Goal: Task Accomplishment & Management: Use online tool/utility

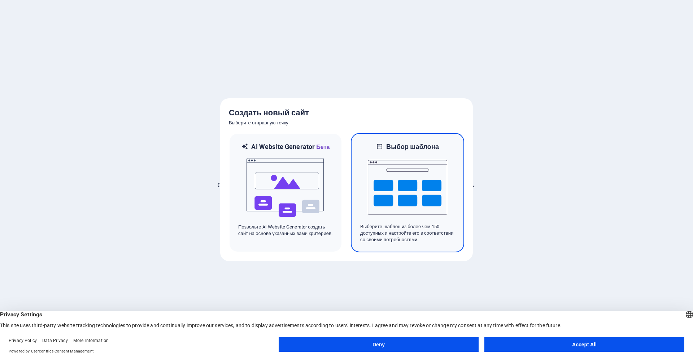
click at [381, 185] on img at bounding box center [407, 187] width 79 height 72
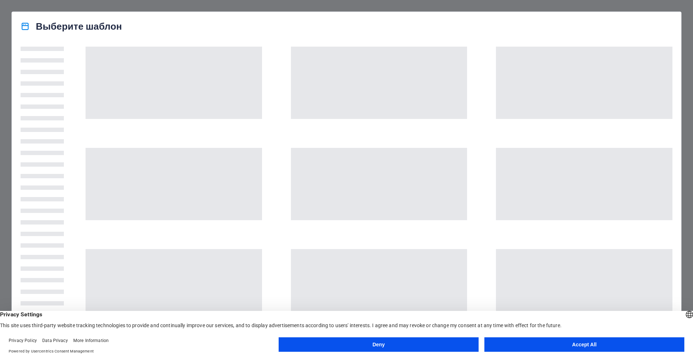
click at [626, 349] on button "Accept All" at bounding box center [585, 344] width 200 height 14
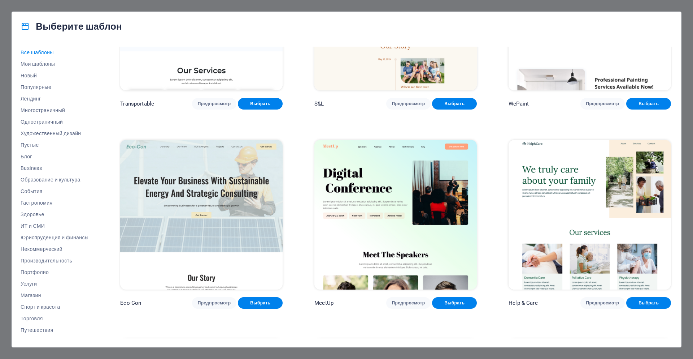
scroll to position [910, 0]
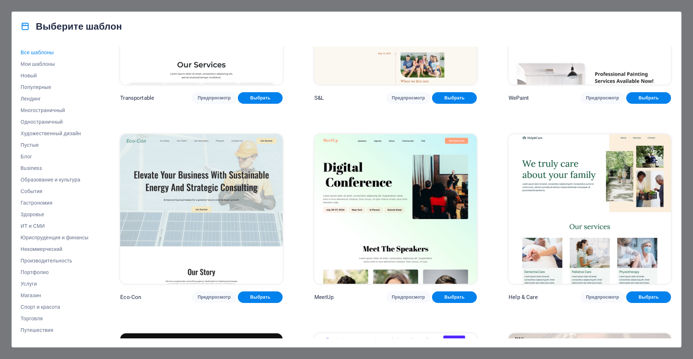
click at [204, 192] on img at bounding box center [201, 209] width 163 height 150
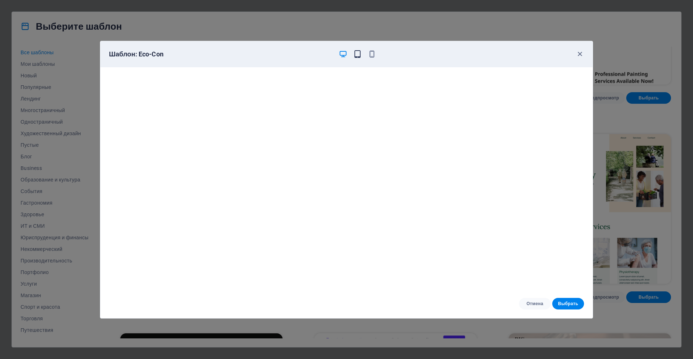
click at [358, 52] on icon "button" at bounding box center [358, 54] width 8 height 8
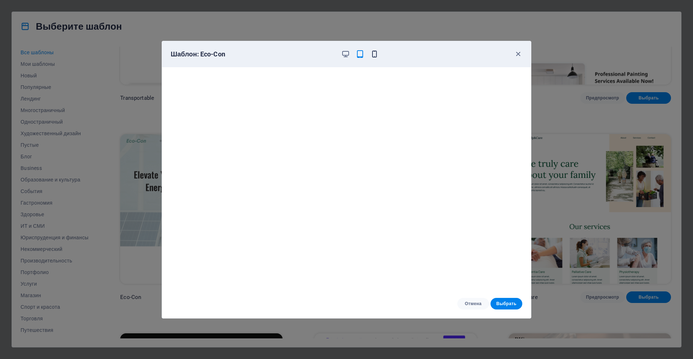
click at [373, 55] on icon "button" at bounding box center [375, 54] width 8 height 8
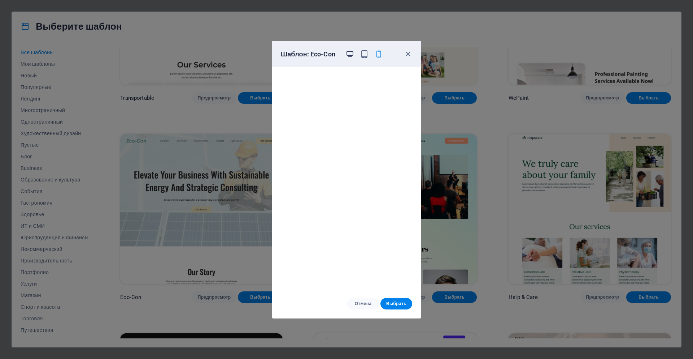
click at [352, 56] on icon "button" at bounding box center [350, 54] width 8 height 8
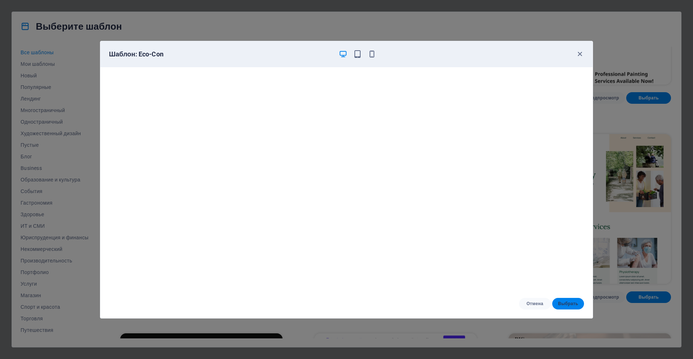
click at [569, 304] on span "Выбрать" at bounding box center [568, 303] width 20 height 6
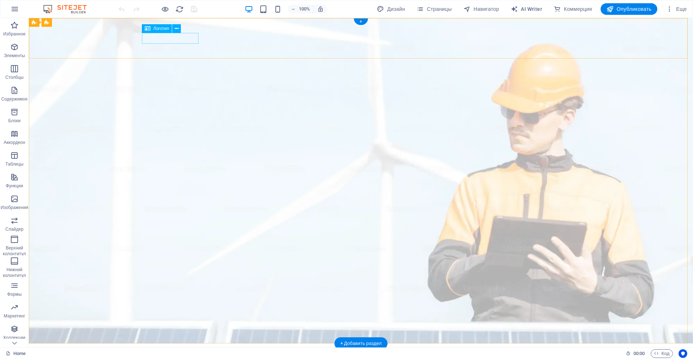
click at [160, 355] on div at bounding box center [360, 360] width 433 height 11
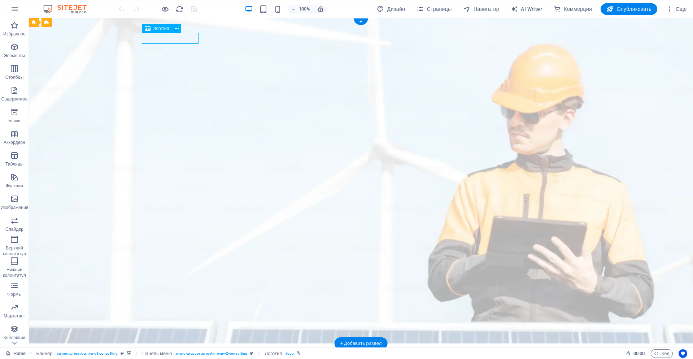
click at [160, 355] on div at bounding box center [360, 360] width 433 height 11
select select "px"
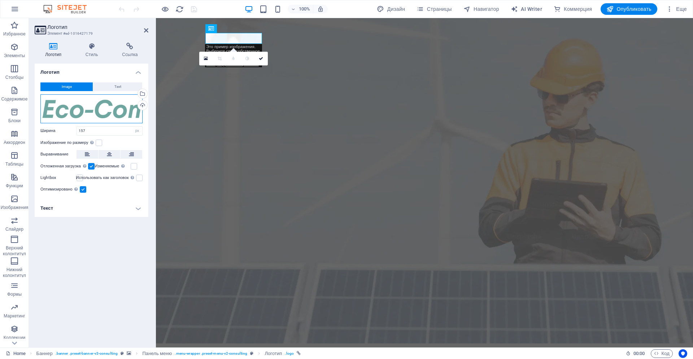
click at [117, 114] on div "Перетащите файлы сюда, нажмите, чтобы выбрать файлы, или выберите файлы из разд…" at bounding box center [91, 108] width 102 height 29
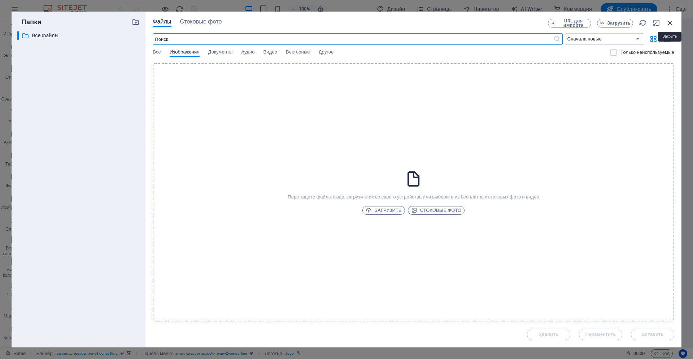
click at [672, 24] on icon "button" at bounding box center [671, 23] width 8 height 8
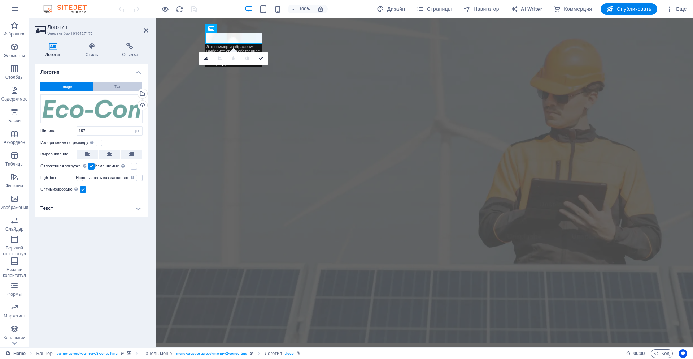
click at [110, 86] on button "Text" at bounding box center [117, 86] width 49 height 9
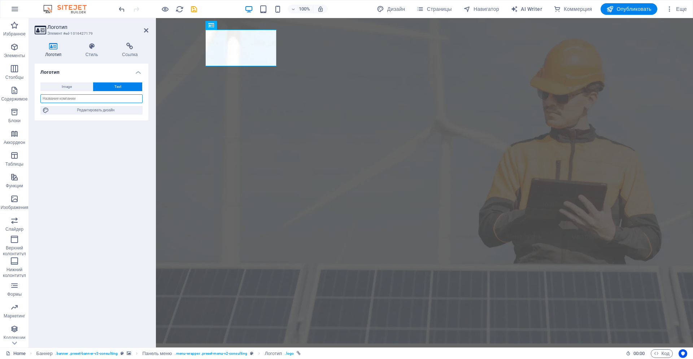
click at [85, 99] on input "text" at bounding box center [91, 98] width 102 height 9
click at [90, 109] on span "Редактировать дизайн" at bounding box center [95, 110] width 89 height 9
select select "px"
select select "400"
select select "px"
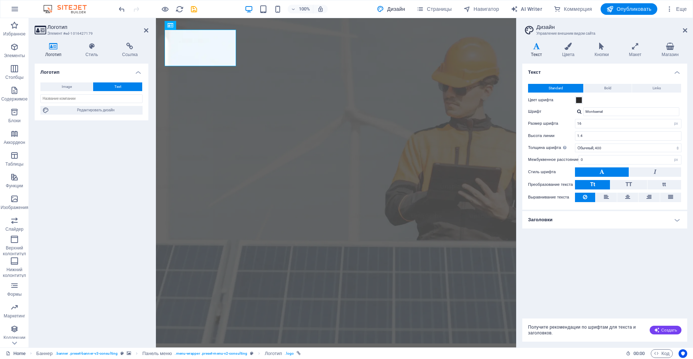
click at [535, 47] on icon at bounding box center [537, 46] width 29 height 7
click at [609, 89] on span "Bold" at bounding box center [608, 88] width 7 height 9
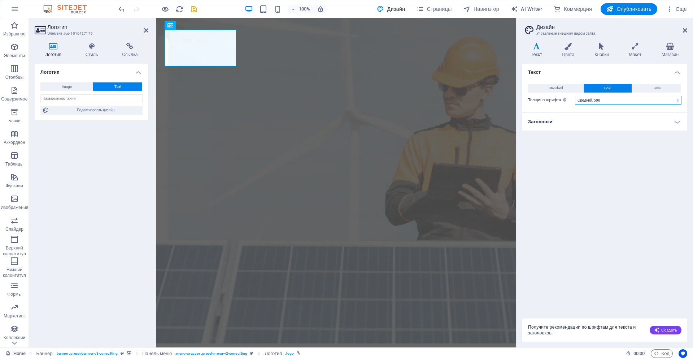
select select "700"
click at [575, 96] on select "Тонкий, 100 Очень легкий, 200 Легкий, 300 Обычный, 400 Средний, 500 Полужирный,…" at bounding box center [628, 100] width 107 height 9
click at [537, 51] on h4 "Текст" at bounding box center [538, 50] width 31 height 15
click at [661, 88] on span "Links" at bounding box center [657, 88] width 8 height 9
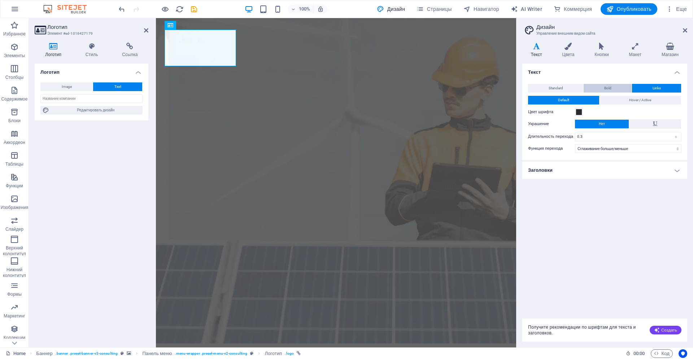
click at [610, 86] on span "Bold" at bounding box center [608, 88] width 7 height 9
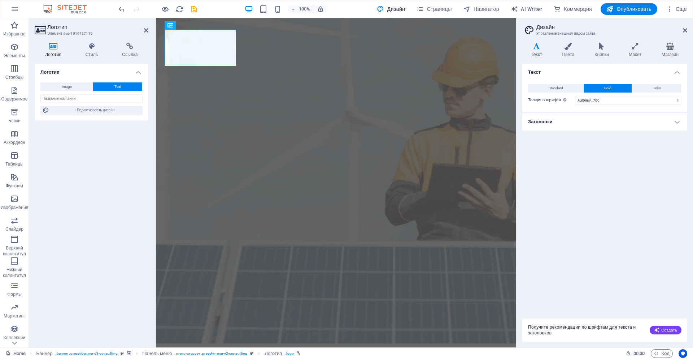
click at [671, 120] on h4 "Заголовки" at bounding box center [605, 121] width 165 height 17
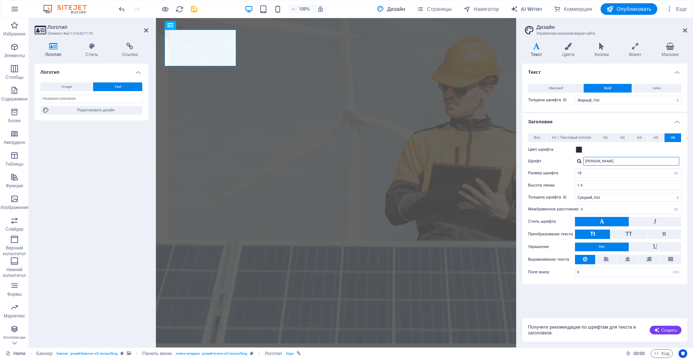
click at [606, 162] on input "Oswald" at bounding box center [632, 161] width 96 height 9
click at [580, 159] on div at bounding box center [579, 161] width 4 height 5
click at [598, 171] on div "Montserrat" at bounding box center [632, 171] width 95 height 8
type input "Montserrat"
click at [572, 50] on h4 "Цвета" at bounding box center [570, 50] width 33 height 15
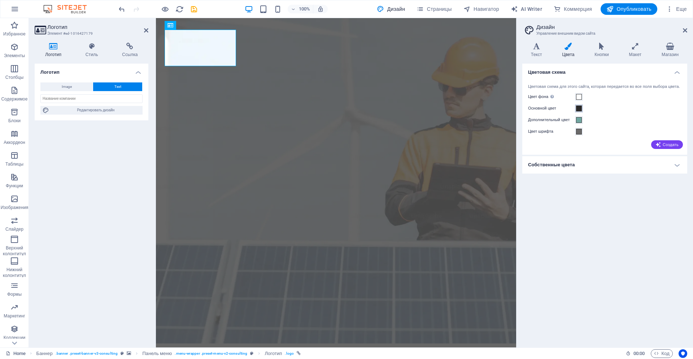
click at [580, 112] on button "Основной цвет" at bounding box center [579, 108] width 8 height 8
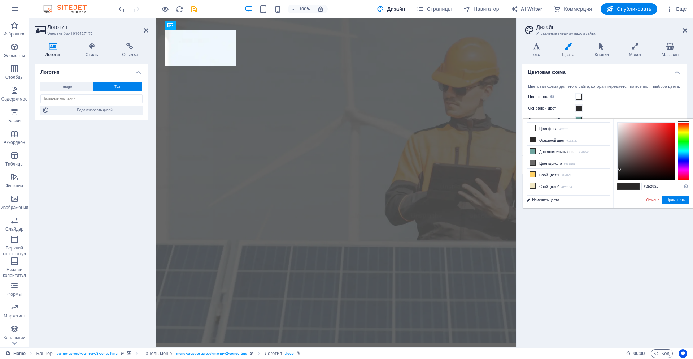
type input "#29292b"
click at [683, 160] on div at bounding box center [684, 151] width 12 height 58
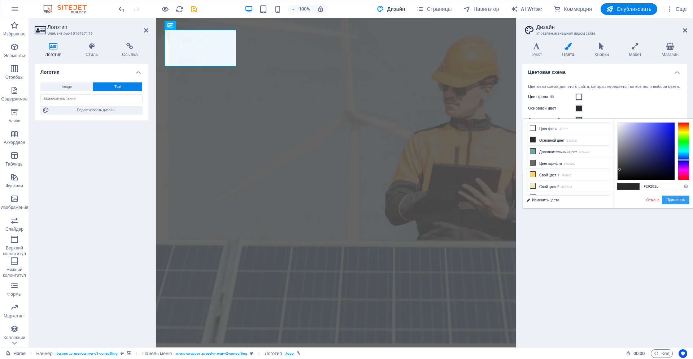
click at [680, 201] on button "Применить" at bounding box center [675, 199] width 27 height 9
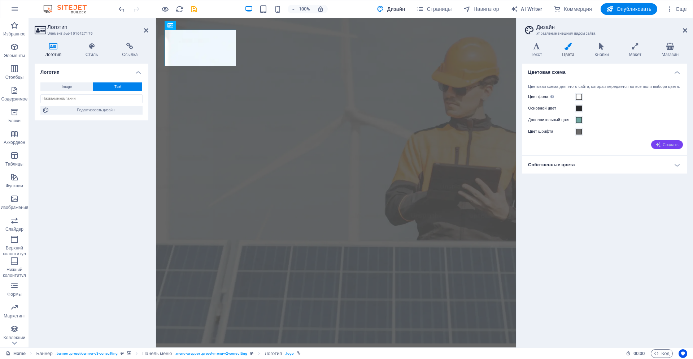
click at [668, 147] on span "Создать" at bounding box center [667, 145] width 23 height 6
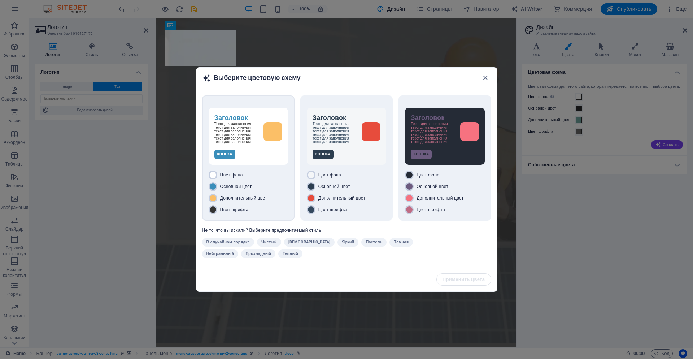
click at [241, 129] on p "Текст для заполнения текст для заполнения текст для заполнения текст для заполн…" at bounding box center [236, 133] width 43 height 22
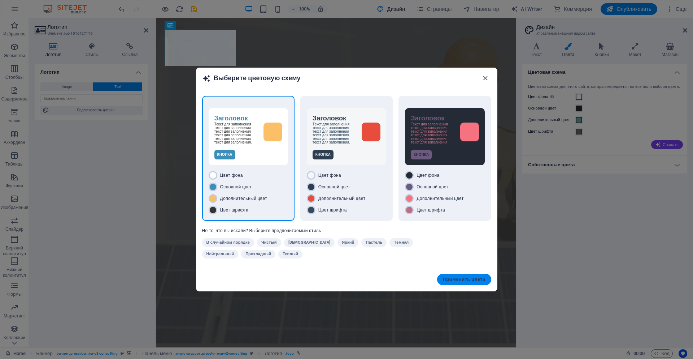
click at [466, 283] on button "Применить цвета" at bounding box center [464, 279] width 54 height 12
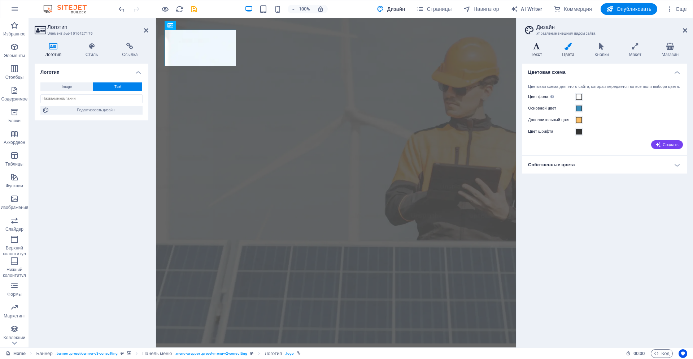
click at [536, 54] on h4 "Текст" at bounding box center [538, 50] width 31 height 15
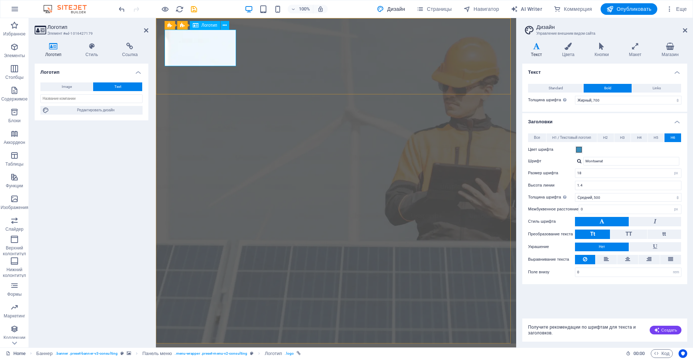
click at [94, 100] on input "text" at bounding box center [91, 98] width 102 height 9
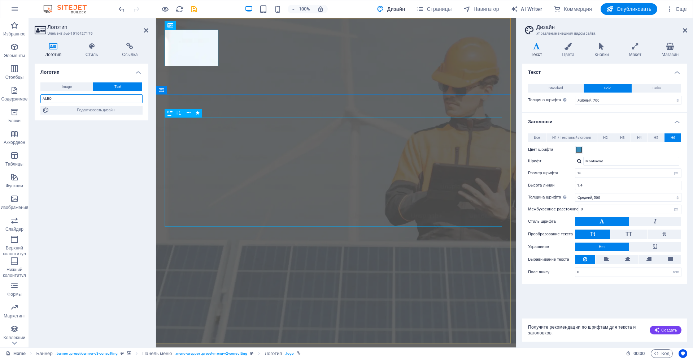
type input "ALBO"
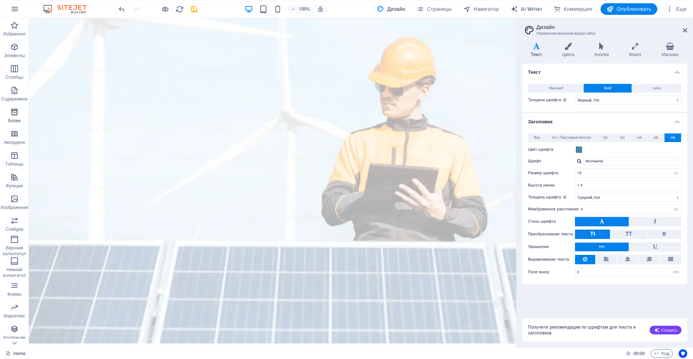
click at [17, 120] on p "Блоки" at bounding box center [14, 121] width 12 height 6
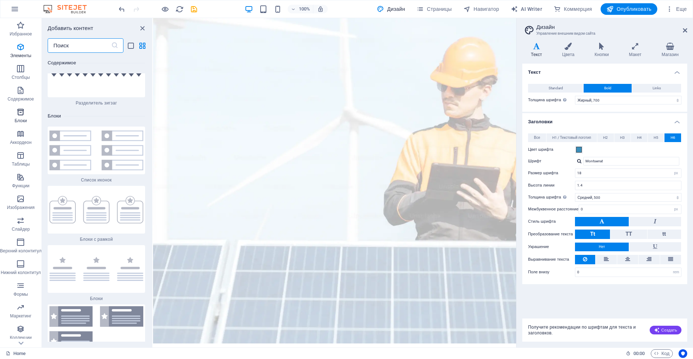
scroll to position [3838, 0]
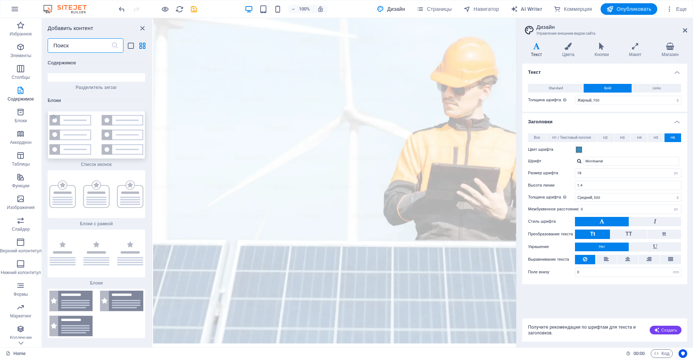
click at [72, 127] on img at bounding box center [96, 135] width 94 height 40
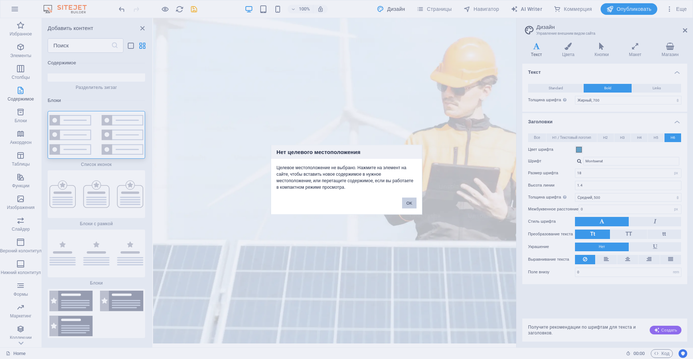
click at [409, 206] on button "OK" at bounding box center [409, 202] width 14 height 11
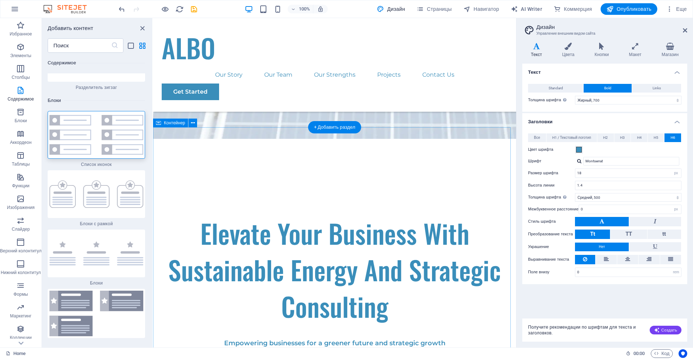
scroll to position [217, 0]
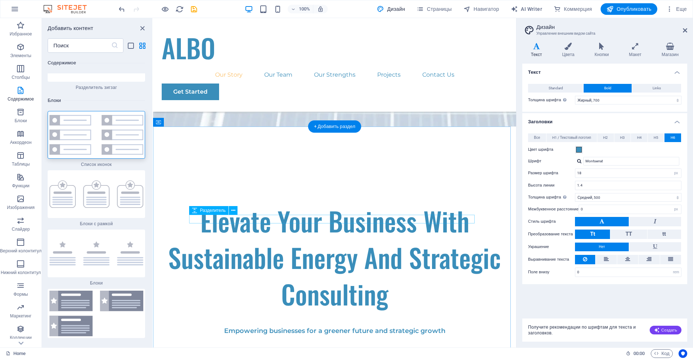
click at [86, 185] on img at bounding box center [96, 193] width 94 height 27
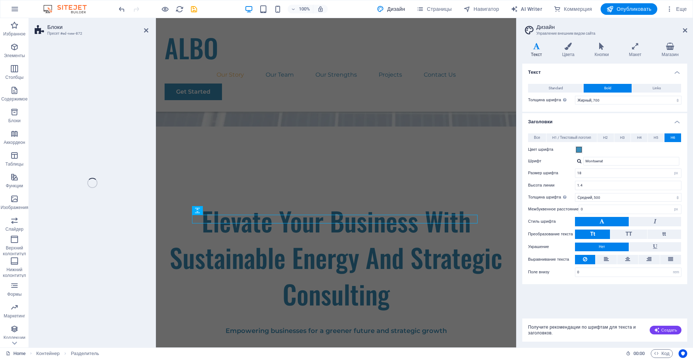
scroll to position [1003, 0]
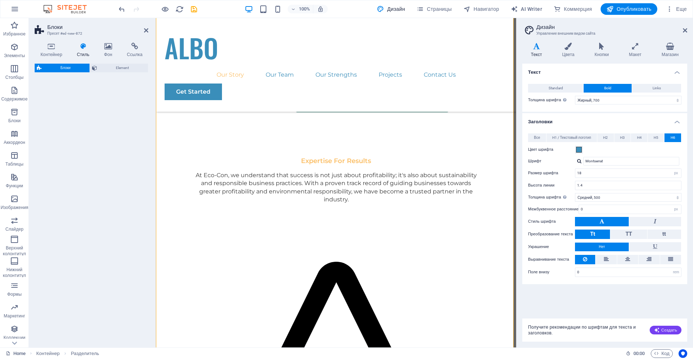
select select "rem"
select select "preset-boxes-v3-border"
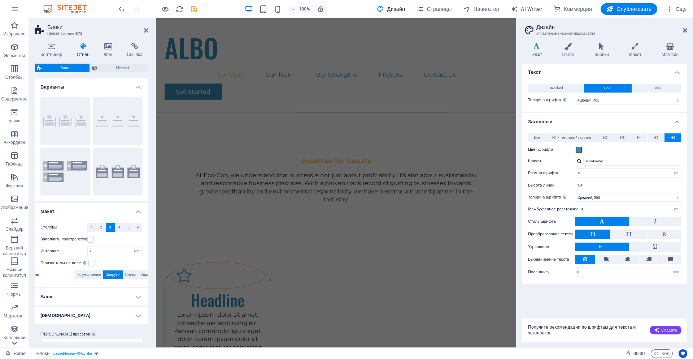
click at [14, 343] on icon at bounding box center [14, 343] width 10 height 10
click at [683, 12] on span "Еще" at bounding box center [676, 8] width 21 height 7
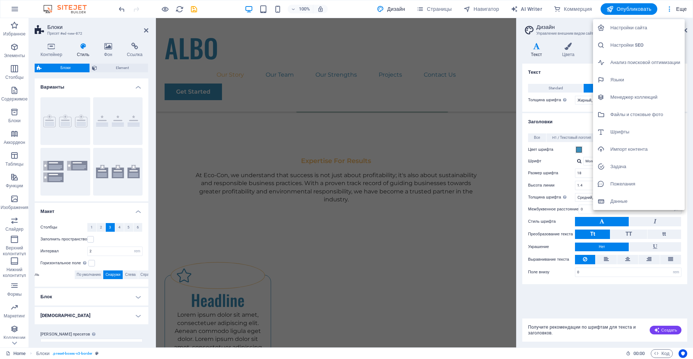
click at [628, 46] on h6 "Настройки SEO" at bounding box center [646, 45] width 70 height 9
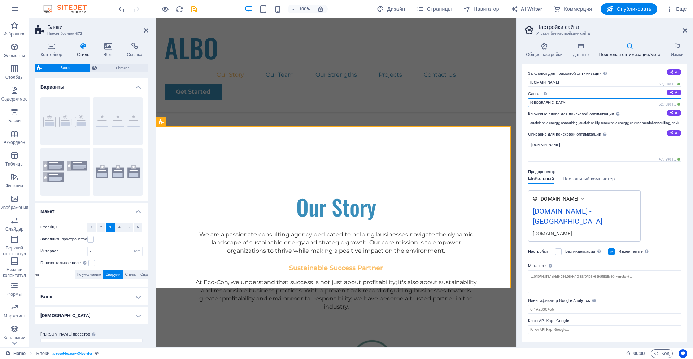
click at [551, 102] on input "Berlin" at bounding box center [604, 102] width 153 height 9
type input "Travel Agency"
click at [582, 179] on span "Настольный компьютер" at bounding box center [589, 179] width 52 height 10
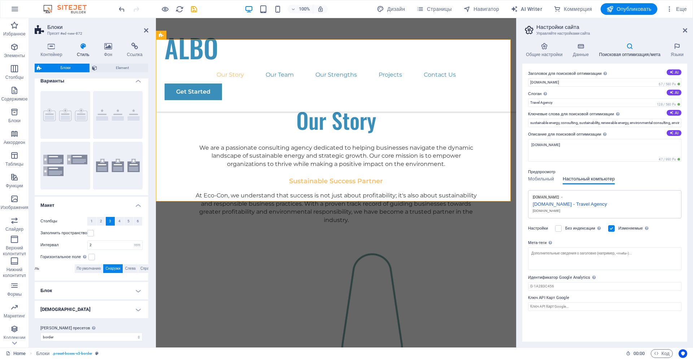
scroll to position [12, 0]
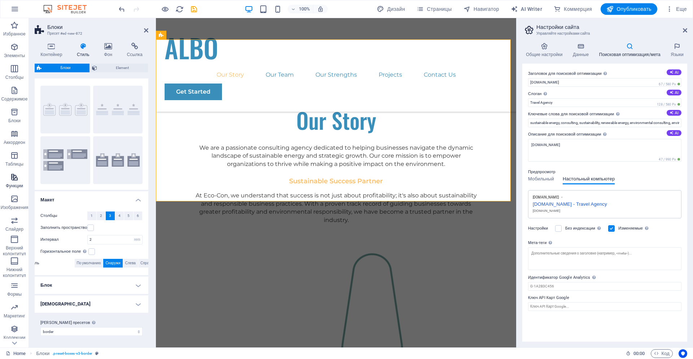
click at [9, 181] on span "Функции" at bounding box center [14, 181] width 29 height 17
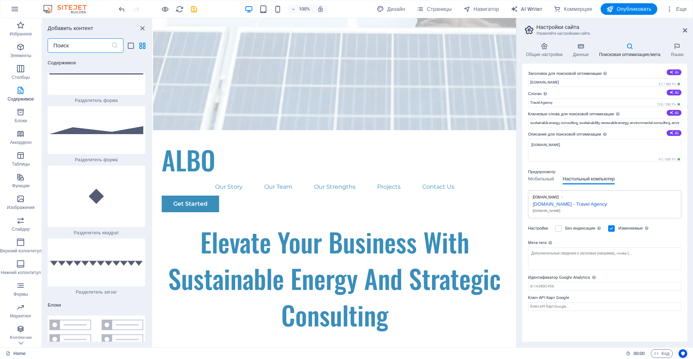
scroll to position [0, 0]
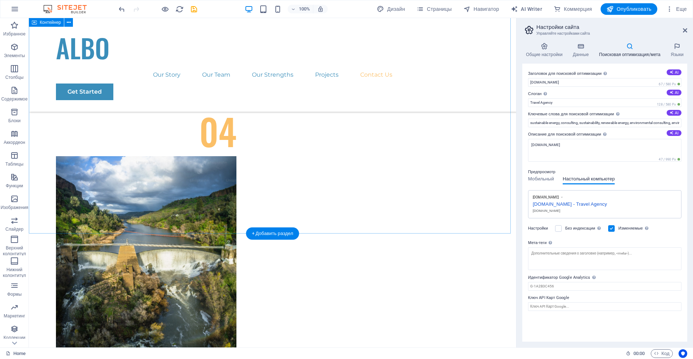
scroll to position [4254, 0]
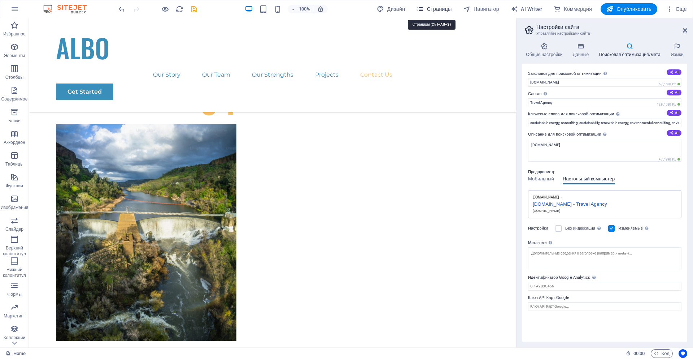
click at [425, 8] on span "Страницы" at bounding box center [434, 8] width 35 height 7
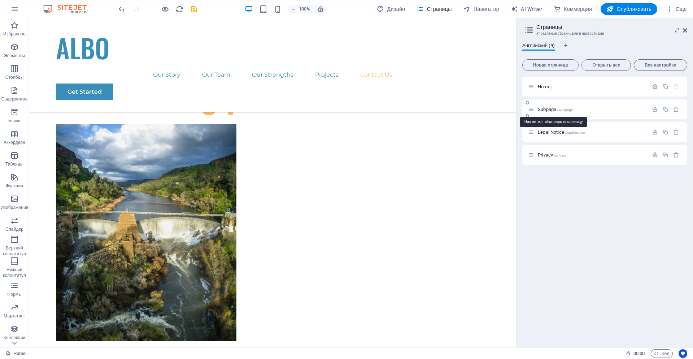
click at [568, 109] on span "/subpage" at bounding box center [565, 110] width 16 height 4
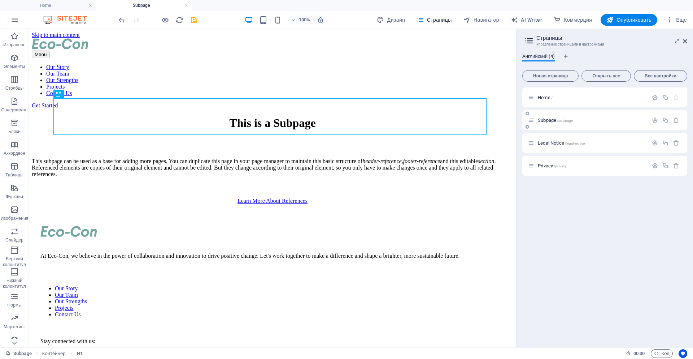
scroll to position [0, 0]
click at [531, 120] on icon at bounding box center [531, 120] width 6 height 6
click at [526, 127] on icon at bounding box center [528, 127] width 4 height 4
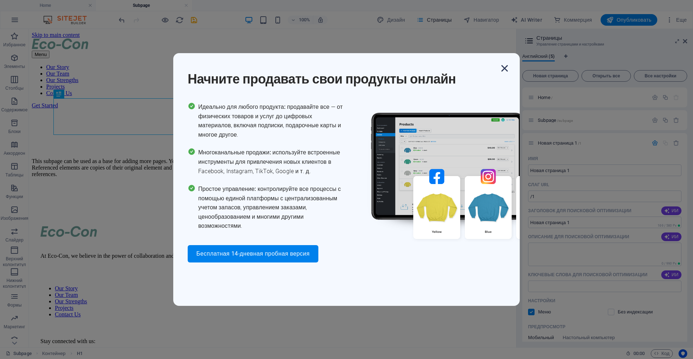
click at [508, 67] on icon "button" at bounding box center [504, 68] width 13 height 13
